Goal: Book appointment/travel/reservation

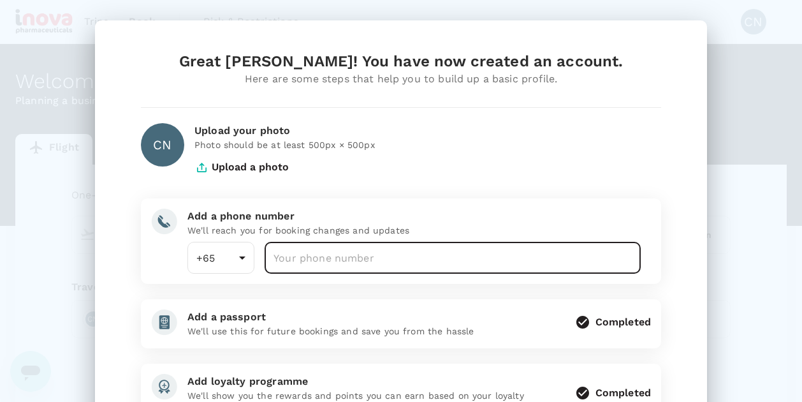
click at [394, 258] on input "number" at bounding box center [453, 258] width 376 height 32
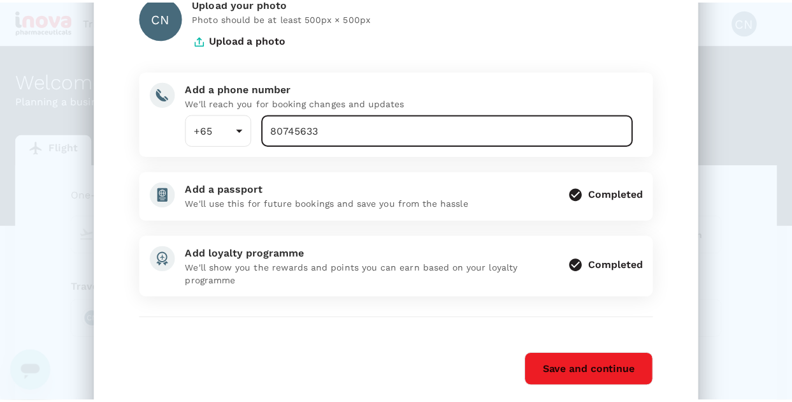
scroll to position [149, 0]
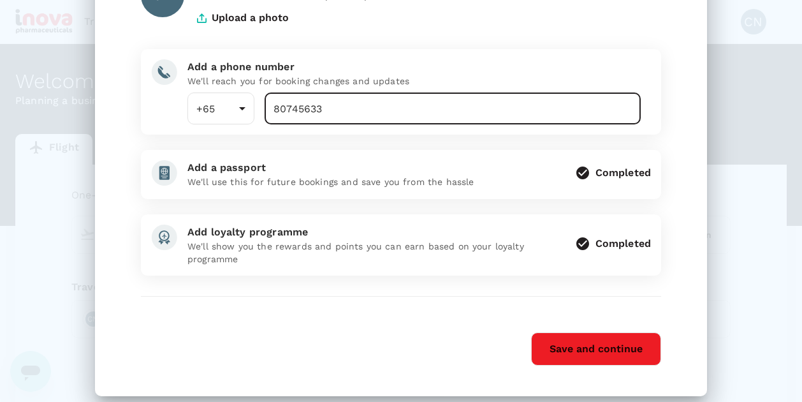
type input "80745633"
click at [567, 341] on button "Save and continue" at bounding box center [596, 348] width 130 height 33
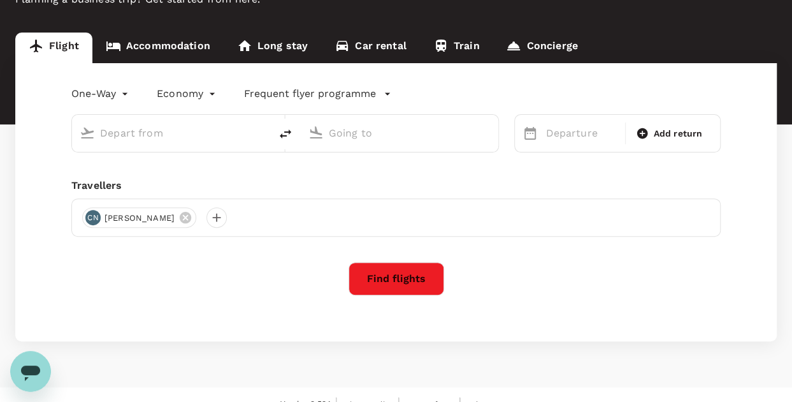
scroll to position [0, 0]
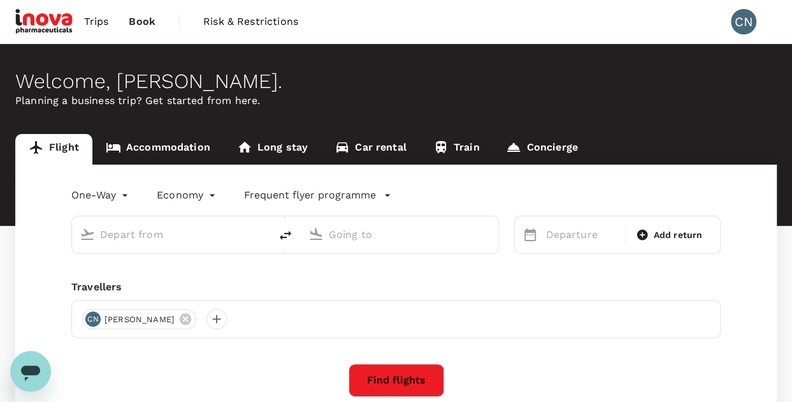
click at [103, 16] on span "Trips" at bounding box center [96, 21] width 25 height 15
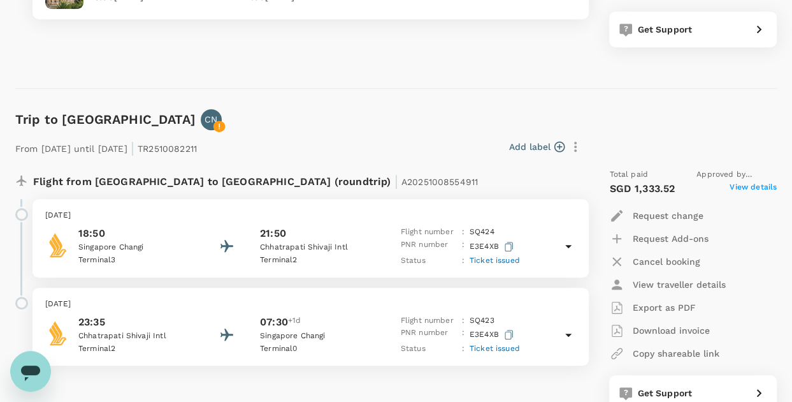
scroll to position [349, 0]
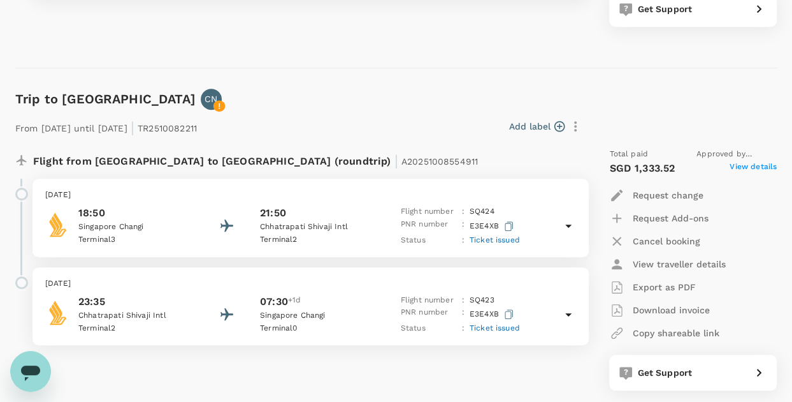
click at [763, 165] on span "View details" at bounding box center [753, 168] width 47 height 15
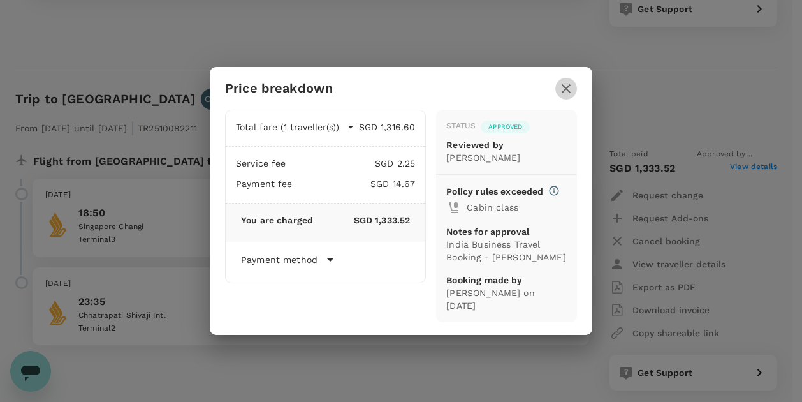
click at [562, 95] on icon "button" at bounding box center [566, 88] width 15 height 15
